Goal: Transaction & Acquisition: Purchase product/service

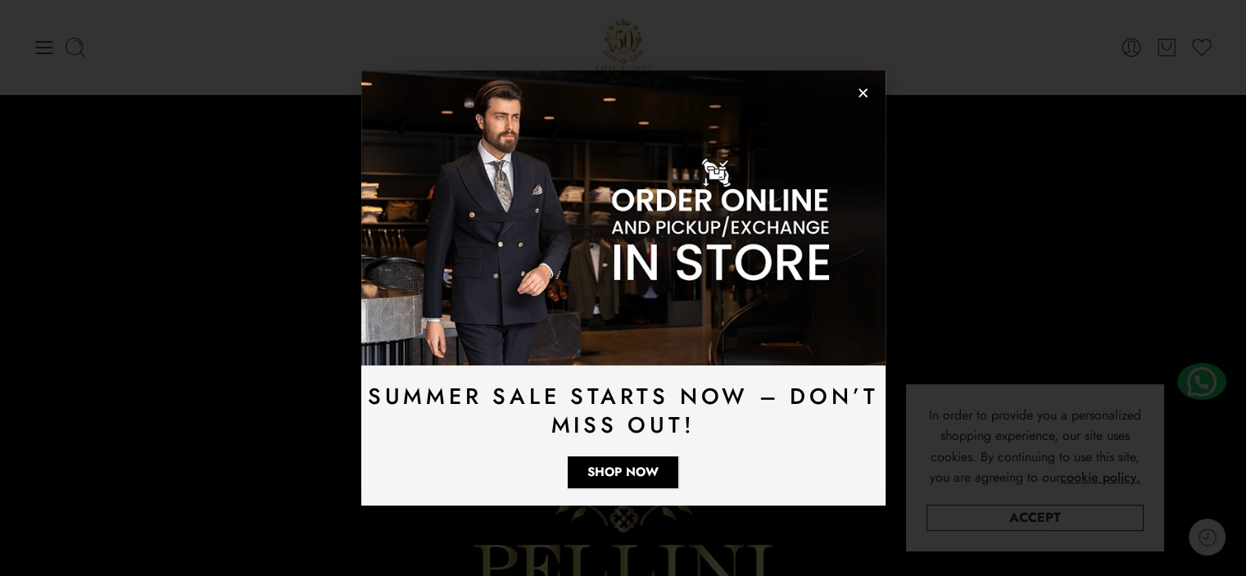
click at [868, 90] on icon "Close" at bounding box center [863, 93] width 12 height 12
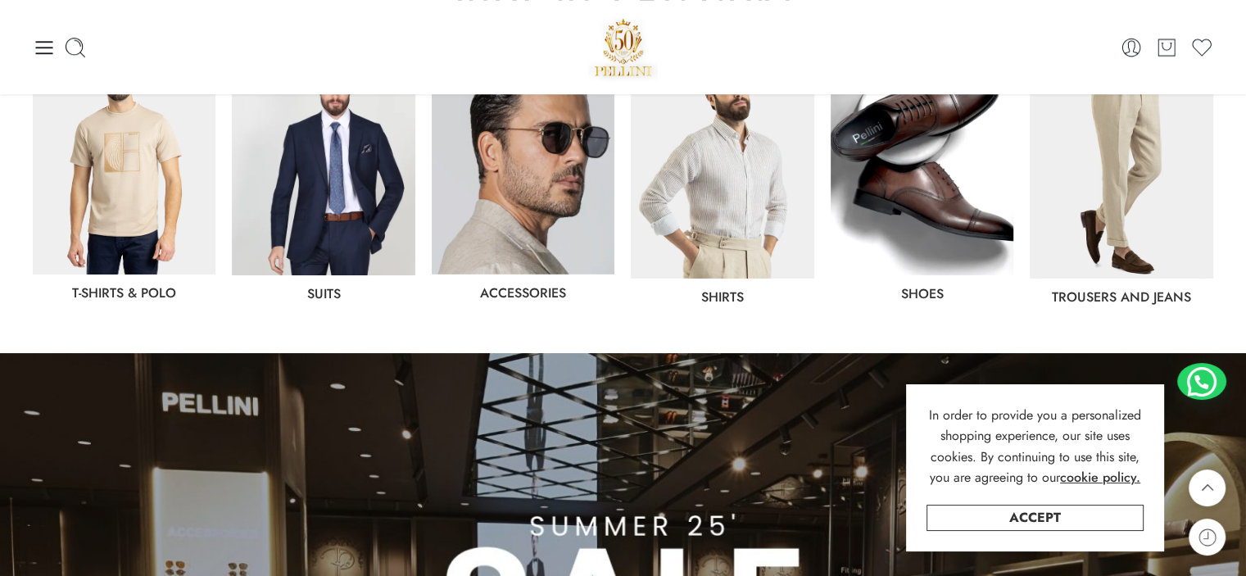
scroll to position [898, 0]
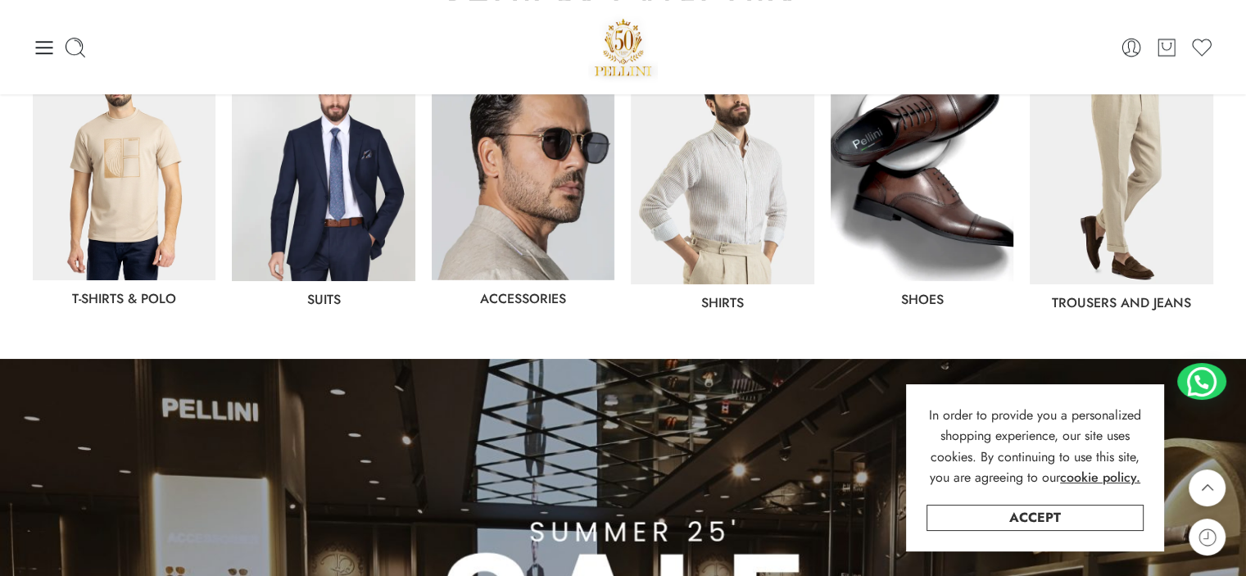
click at [480, 212] on img at bounding box center [523, 167] width 183 height 225
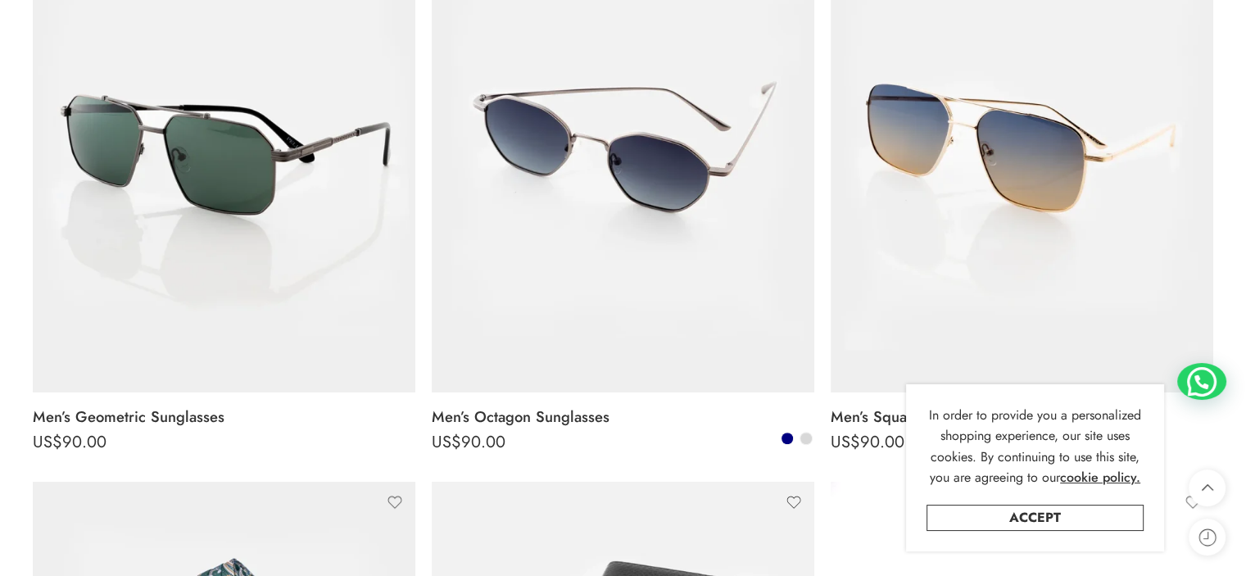
scroll to position [1512, 0]
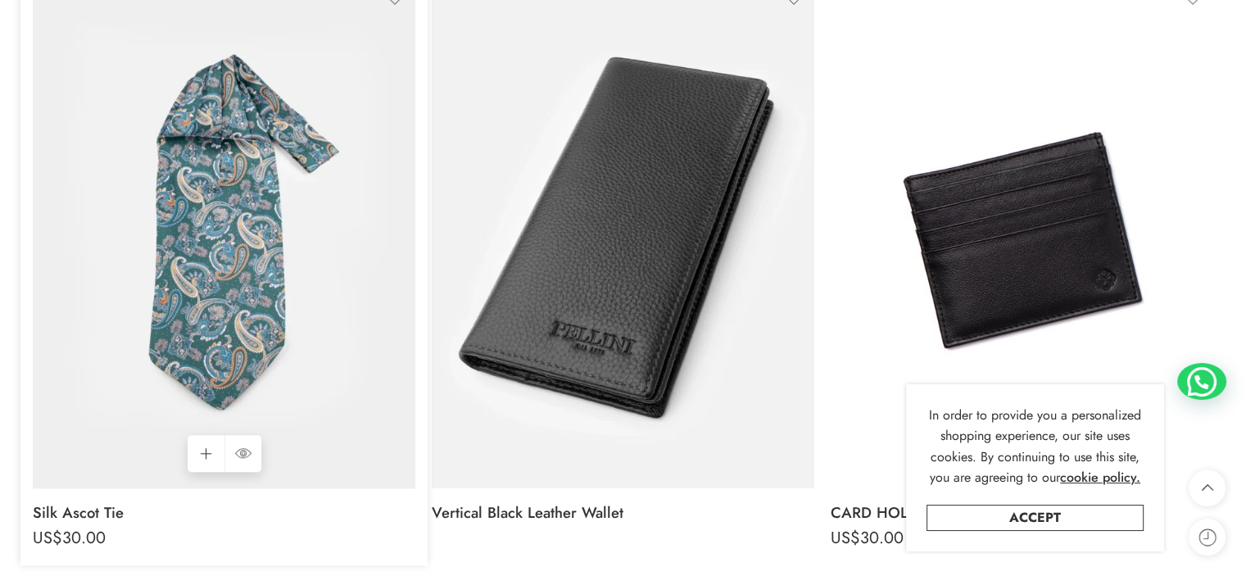
click at [157, 174] on img at bounding box center [224, 233] width 383 height 510
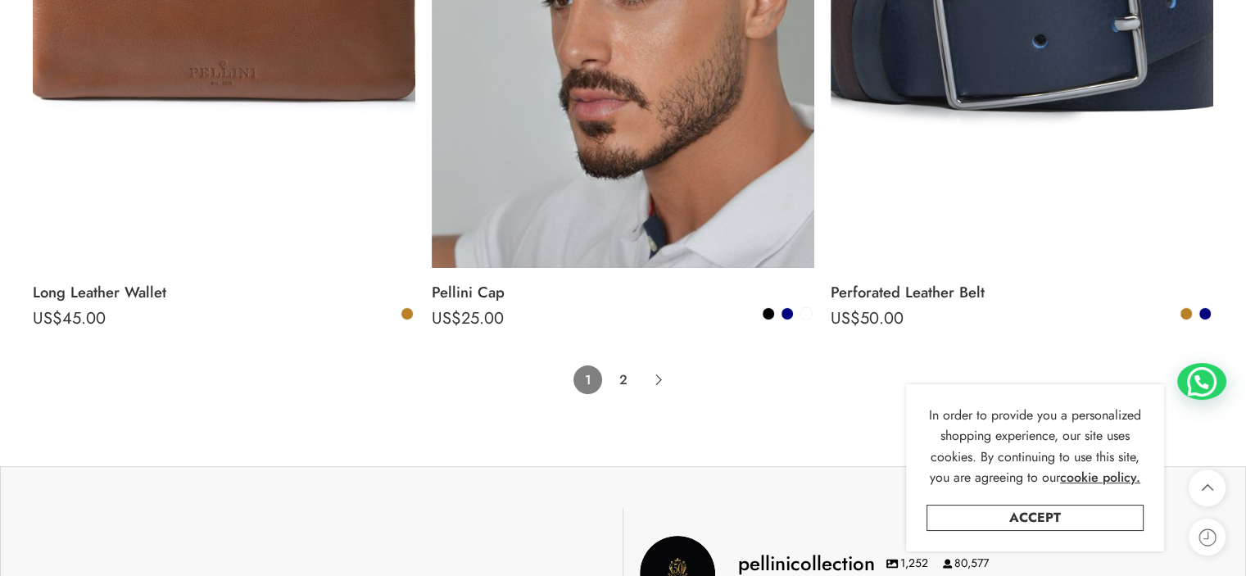
scroll to position [12220, 0]
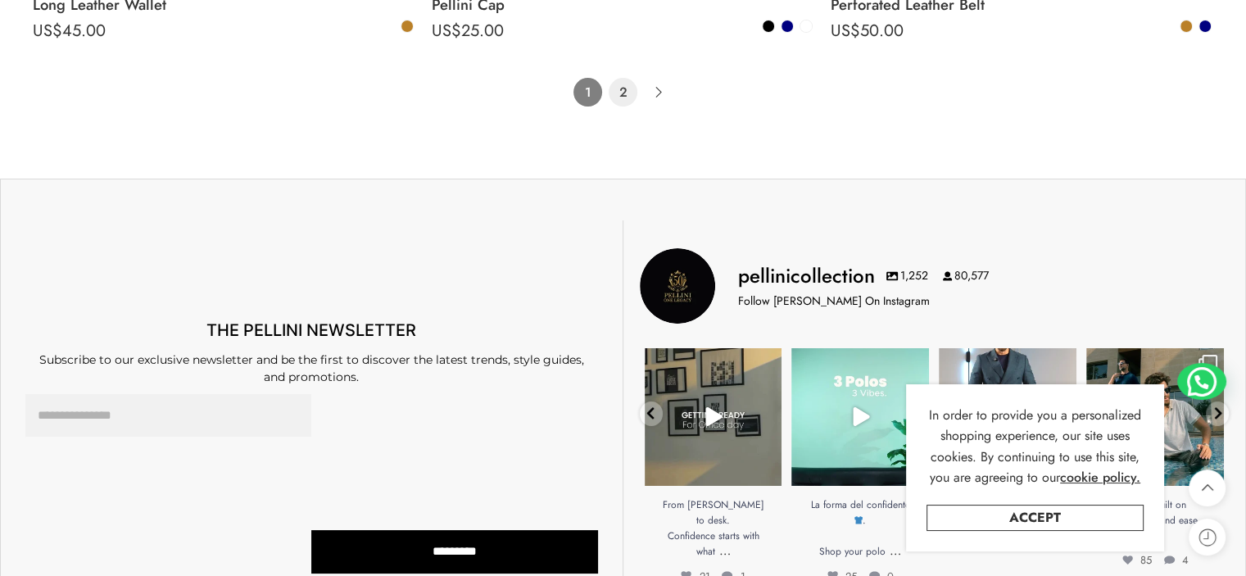
click at [623, 107] on link "2" at bounding box center [623, 92] width 29 height 29
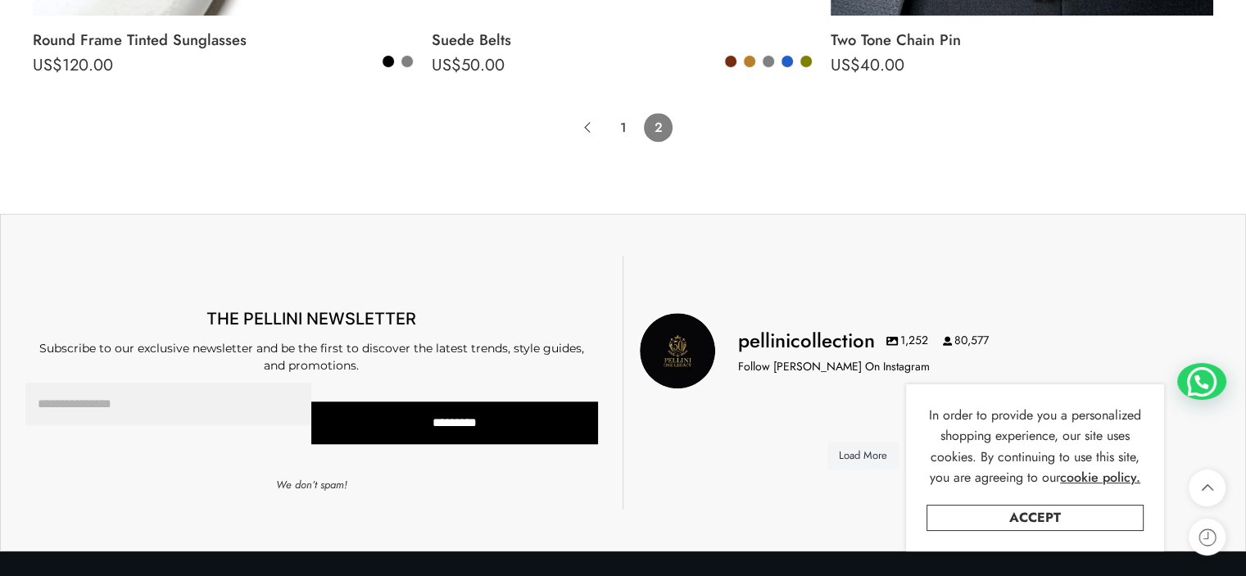
scroll to position [1543, 0]
